Goal: Task Accomplishment & Management: Manage account settings

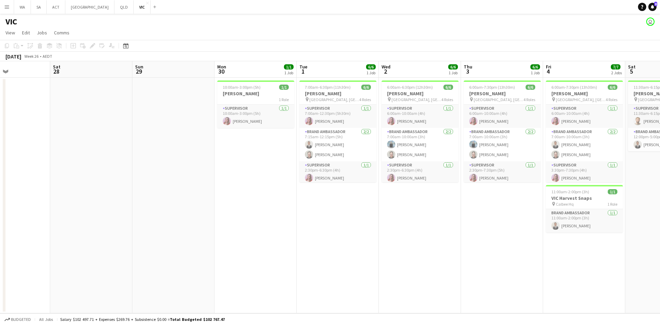
scroll to position [0, 217]
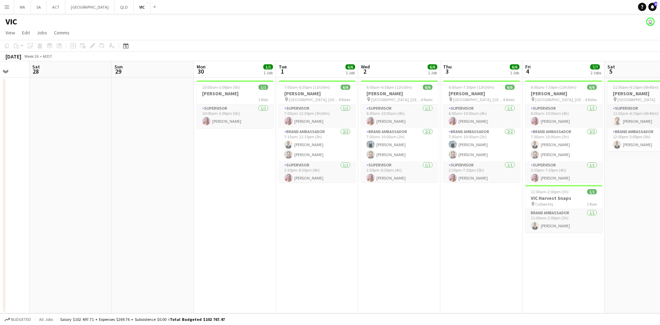
drag, startPoint x: 135, startPoint y: 128, endPoint x: 153, endPoint y: 131, distance: 18.0
click at [153, 131] on app-calendar-viewport "Wed 25 Thu 26 Fri 27 Sat 28 Sun 29 Mon 30 1/1 1 Job Tue 1 6/6 1 Job Wed 2 6/6 1…" at bounding box center [330, 187] width 660 height 252
click at [134, 8] on button "VIC Close" at bounding box center [142, 6] width 17 height 13
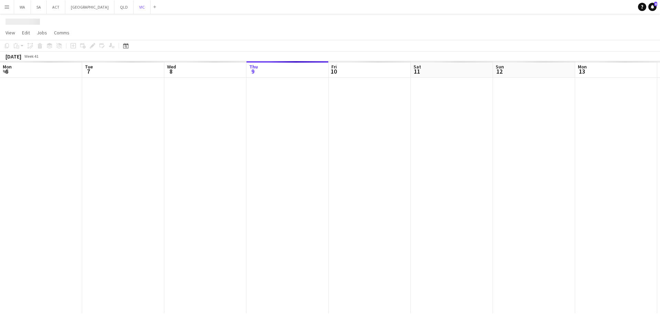
scroll to position [0, 164]
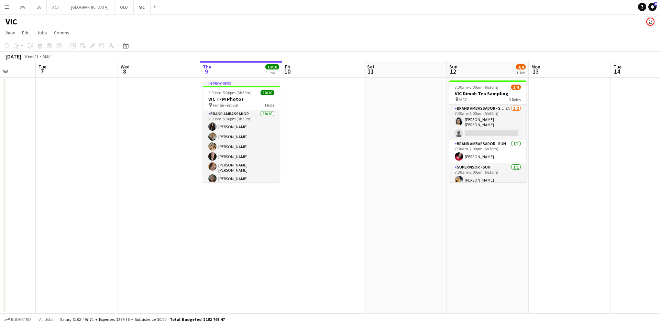
drag, startPoint x: 395, startPoint y: 178, endPoint x: 422, endPoint y: 178, distance: 26.5
click at [422, 178] on app-calendar-viewport "Sat 4 Sun 5 Mon 6 Tue 7 Wed 8 Thu 9 10/10 1 Job Fri 10 Sat 11 Sun 12 3/4 1 Job …" at bounding box center [330, 187] width 660 height 252
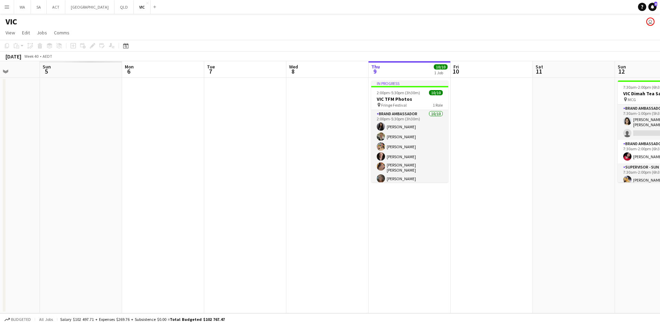
drag, startPoint x: 230, startPoint y: 182, endPoint x: 377, endPoint y: 164, distance: 148.9
click at [409, 171] on app-calendar-viewport "Fri 3 Sat 4 Sun 5 Mon 6 Tue 7 Wed 8 Thu 9 10/10 1 Job Fri 10 Sat 11 Sun 12 3/4 …" at bounding box center [330, 187] width 660 height 252
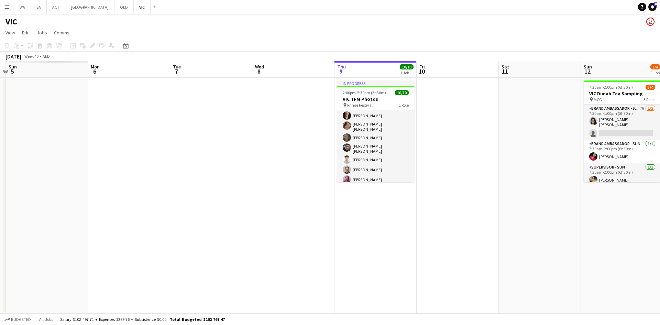
scroll to position [0, 245]
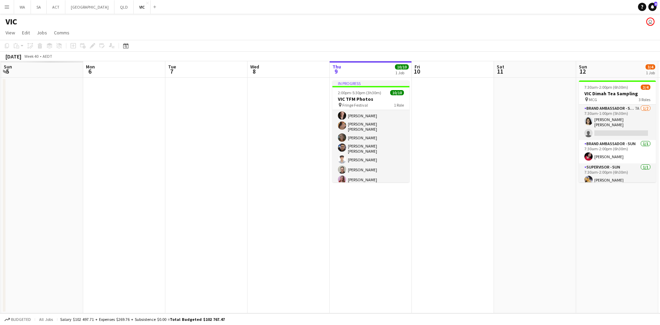
drag, startPoint x: 523, startPoint y: 154, endPoint x: 463, endPoint y: 160, distance: 60.4
click at [463, 160] on app-calendar-viewport "Thu 2 Fri 3 Sat 4 Sun 5 Mon 6 Tue 7 Wed 8 Thu 9 10/10 1 Job Fri 10 Sat 11 Sun 1…" at bounding box center [330, 187] width 660 height 252
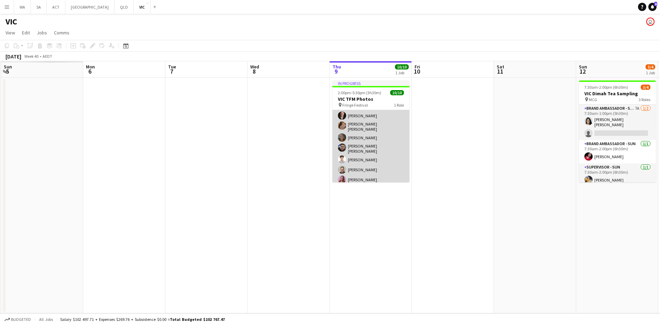
click at [370, 158] on app-card-role "Brand Ambassador [DATE] 2:00pm-5:30pm (3h30m) [PERSON_NAME] [PERSON_NAME] [PERS…" at bounding box center [370, 127] width 77 height 117
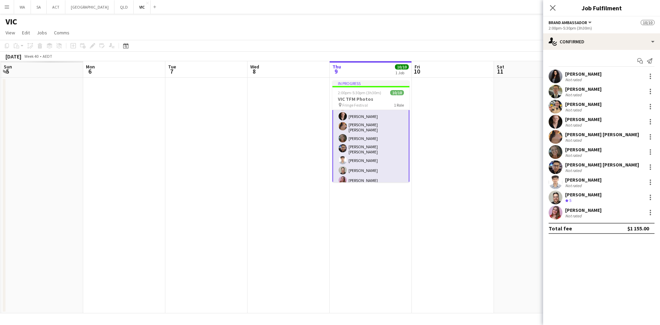
scroll to position [42, 0]
click at [448, 163] on app-date-cell at bounding box center [453, 195] width 82 height 235
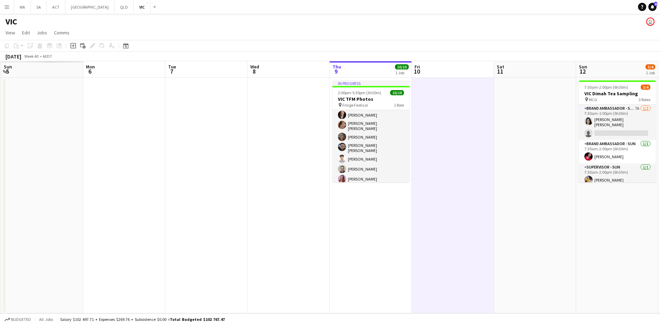
scroll to position [41, 0]
click at [448, 163] on app-date-cell at bounding box center [453, 195] width 82 height 235
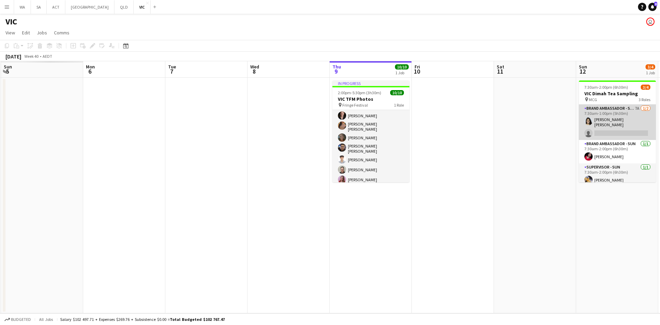
click at [602, 132] on app-card-role "Brand Ambassador - SUN 7A [DATE] 7:30am-1:00pm (5h30m) [PERSON_NAME] [PERSON_NA…" at bounding box center [617, 121] width 77 height 35
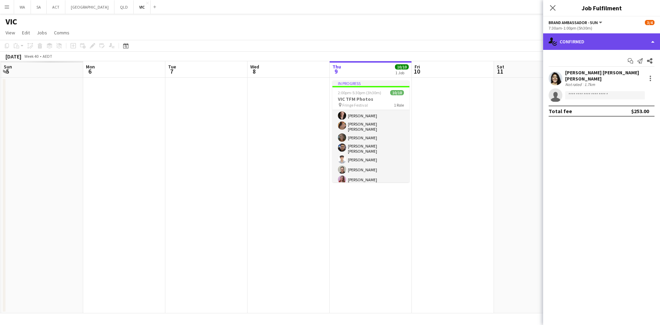
click at [586, 48] on div "single-neutral-actions-check-2 Confirmed" at bounding box center [601, 41] width 117 height 16
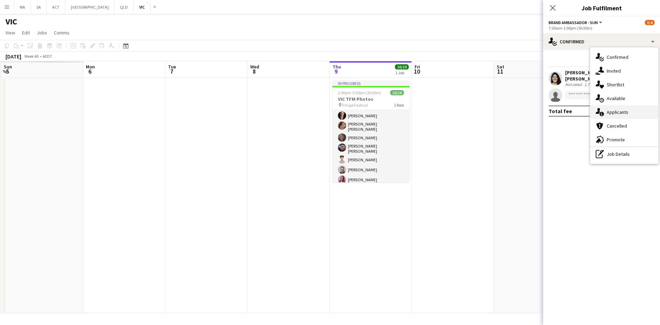
click at [611, 110] on span "Applicants" at bounding box center [618, 112] width 22 height 6
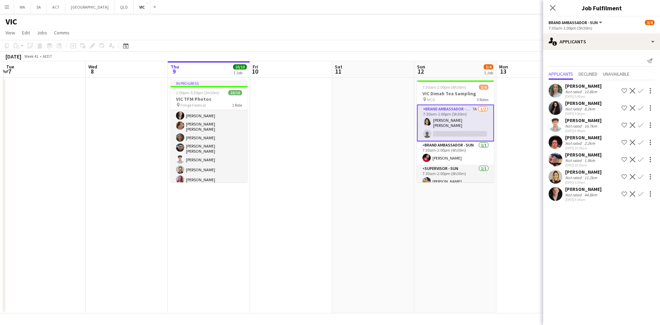
drag, startPoint x: 527, startPoint y: 113, endPoint x: 363, endPoint y: 124, distance: 164.3
click at [363, 124] on app-calendar-viewport "Sat 4 Sun 5 Mon 6 Tue 7 Wed 8 Thu 9 10/10 1 Job Fri 10 Sat 11 Sun 12 3/4 1 Job …" at bounding box center [330, 187] width 660 height 252
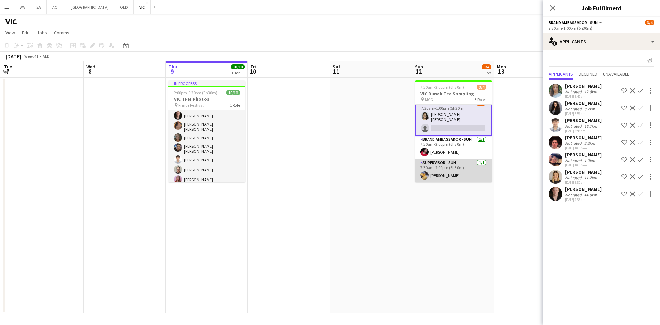
scroll to position [0, 0]
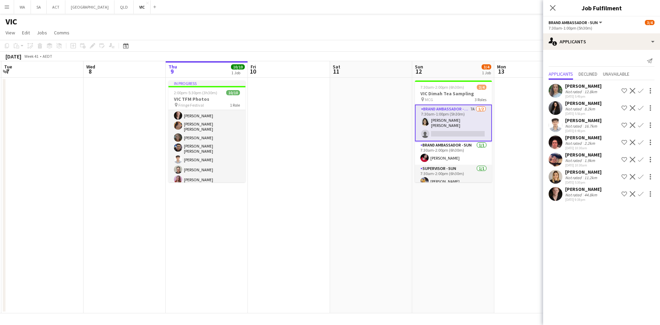
click at [441, 188] on app-date-cell "7:30am-2:00pm (6h30m) 3/4 VIC Dimah Tea Sampling pin MCG 3 Roles Brand Ambassad…" at bounding box center [453, 195] width 82 height 235
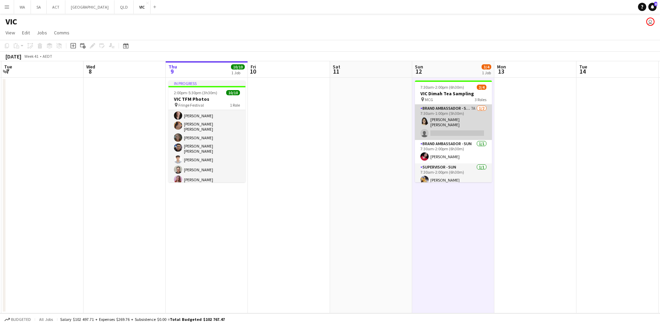
click at [429, 120] on app-card-role "Brand Ambassador - SUN 7A [DATE] 7:30am-1:00pm (5h30m) [PERSON_NAME] [PERSON_NA…" at bounding box center [453, 121] width 77 height 35
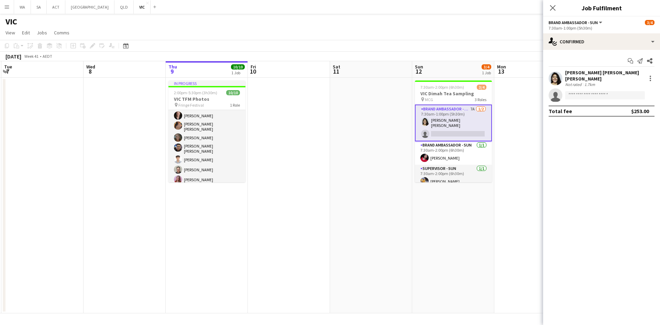
click at [550, 82] on div at bounding box center [556, 78] width 14 height 14
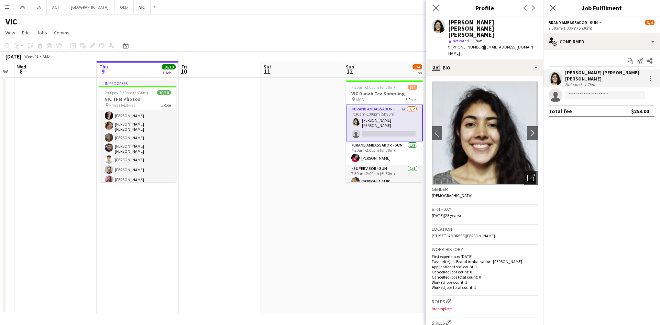
drag, startPoint x: 348, startPoint y: 164, endPoint x: 277, endPoint y: 161, distance: 71.9
click at [277, 162] on app-calendar-viewport "Sun 5 Mon 6 Tue 7 Wed 8 Thu 9 10/10 1 Job Fri 10 Sat 11 Sun 12 3/4 1 Job Mon 13…" at bounding box center [330, 187] width 660 height 252
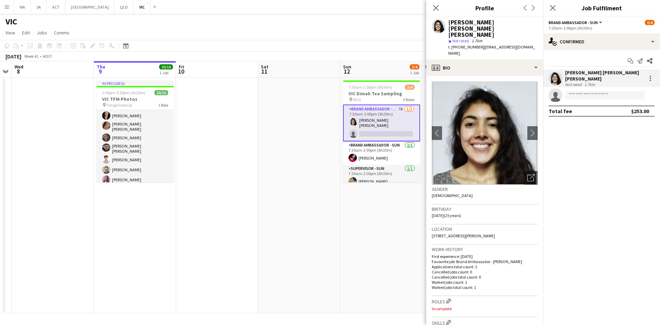
click at [2, 2] on button "Menu" at bounding box center [7, 7] width 14 height 14
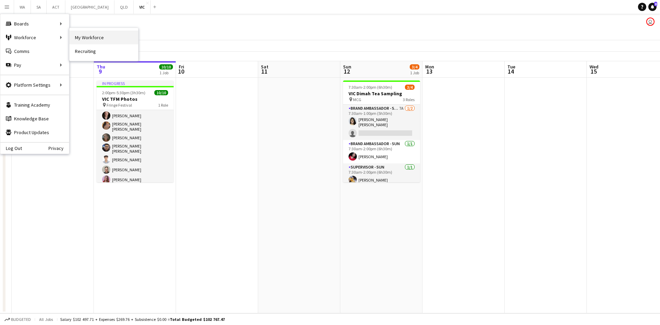
click at [130, 36] on link "My Workforce" at bounding box center [103, 38] width 69 height 14
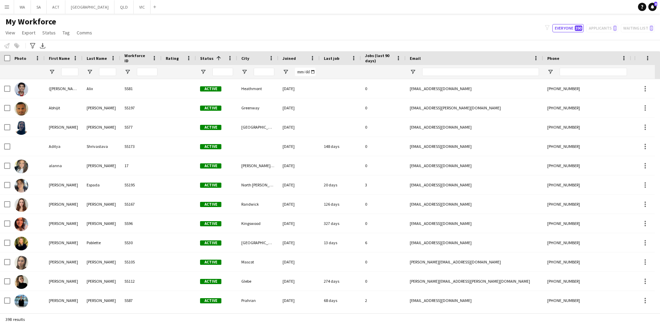
click at [602, 30] on div "filter-1 Everyone 390 Applicants 0 Waiting list 0" at bounding box center [599, 28] width 121 height 8
click at [597, 22] on div "My Workforce View Views Default view New view Update view Delete view Edit name…" at bounding box center [330, 27] width 660 height 23
